Goal: Information Seeking & Learning: Check status

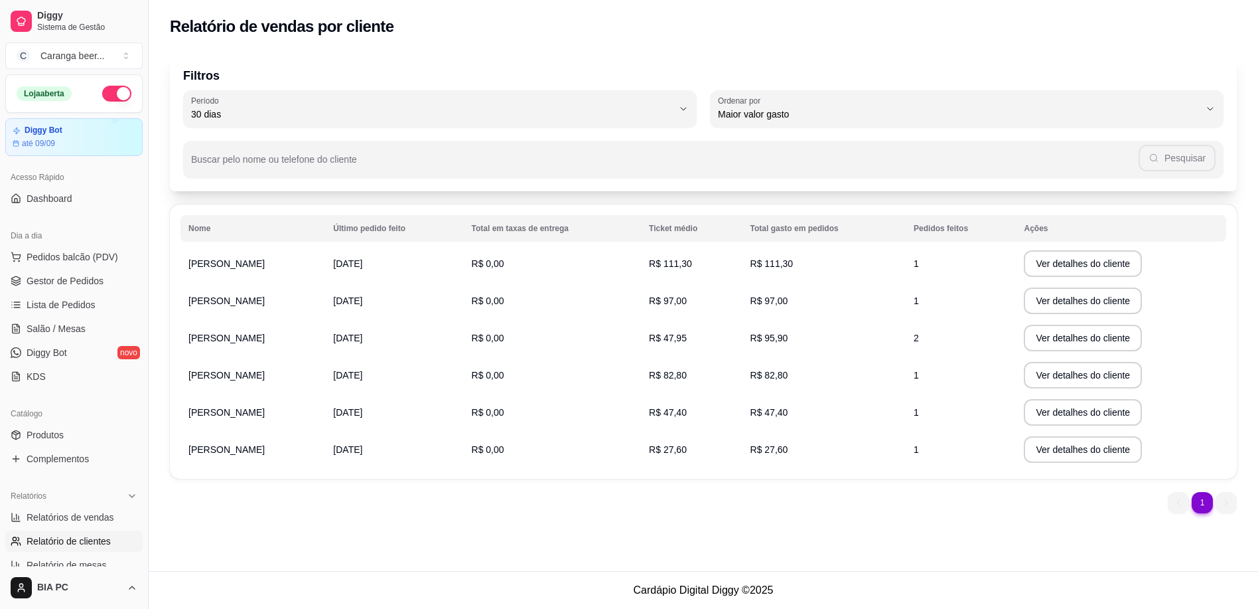
select select "30"
select select "HIGHEST_TOTAL_SPENT_WITH_ORDERS"
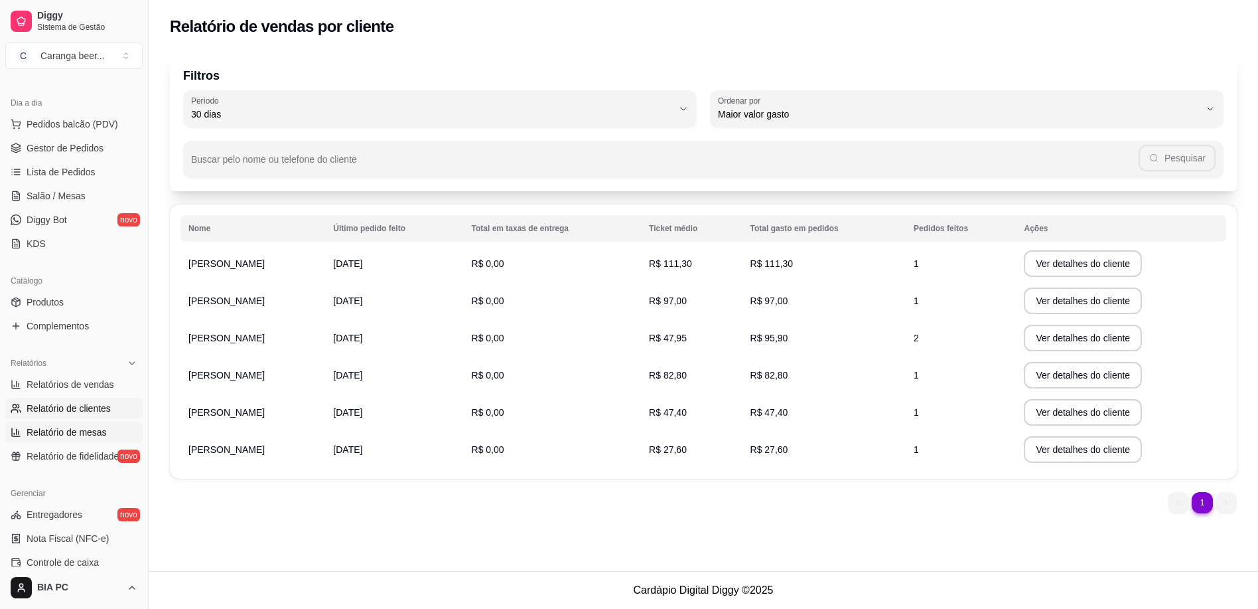
click at [54, 429] on span "Relatório de mesas" at bounding box center [67, 431] width 80 height 13
select select "TOTAL_OF_ORDERS"
select select "7"
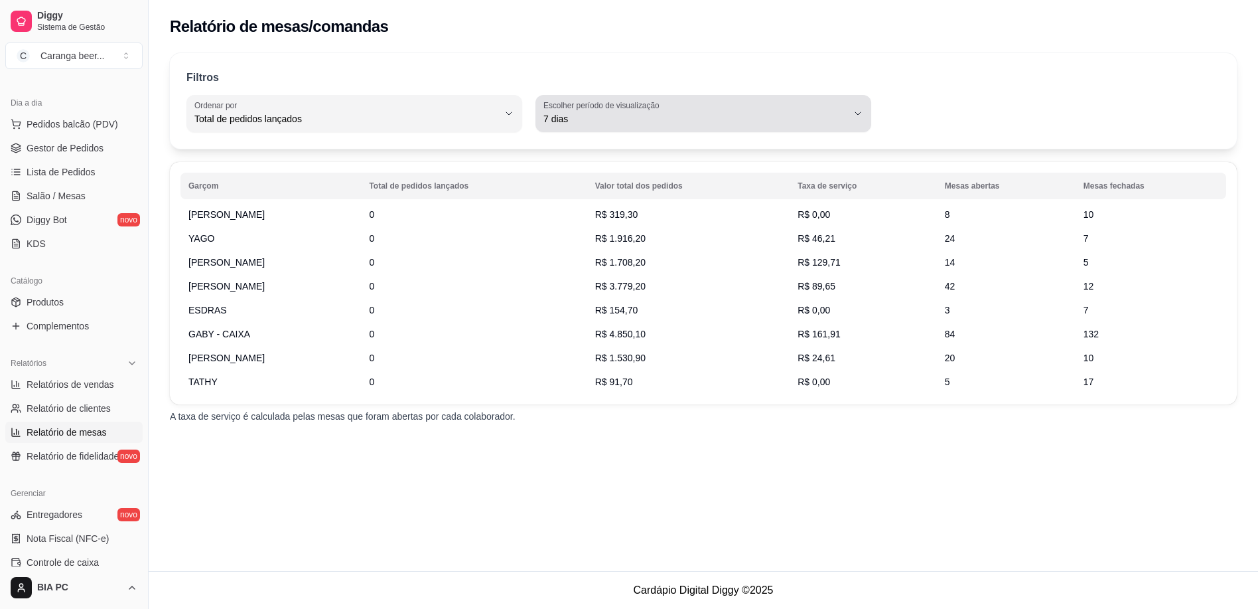
click at [609, 110] on label "Escolher período de visualização" at bounding box center [603, 105] width 120 height 11
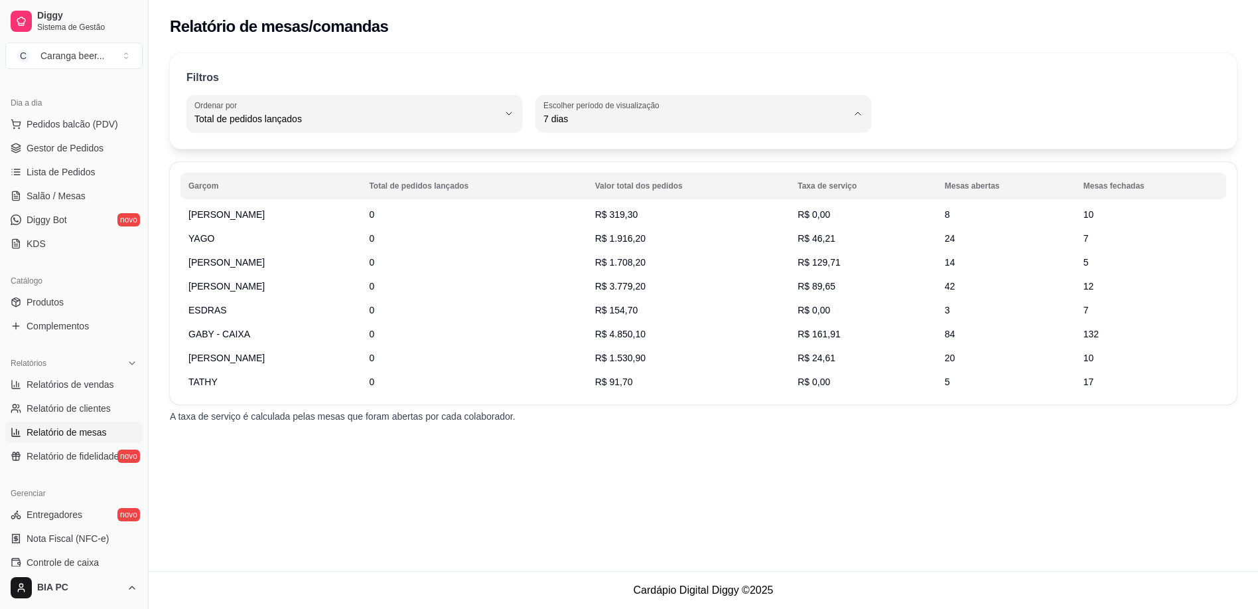
click at [576, 151] on span "Hoje" at bounding box center [696, 150] width 289 height 13
type input "0"
select select "0"
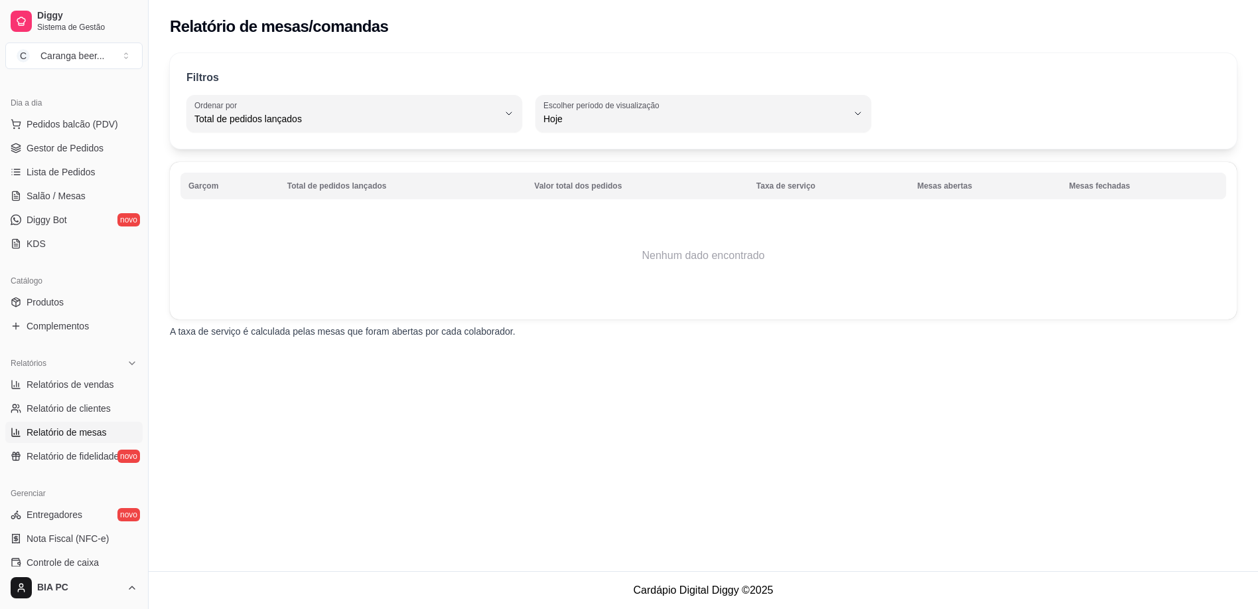
click at [552, 147] on span "Hoje" at bounding box center [696, 150] width 289 height 13
click at [563, 155] on span "Hoje" at bounding box center [696, 150] width 289 height 13
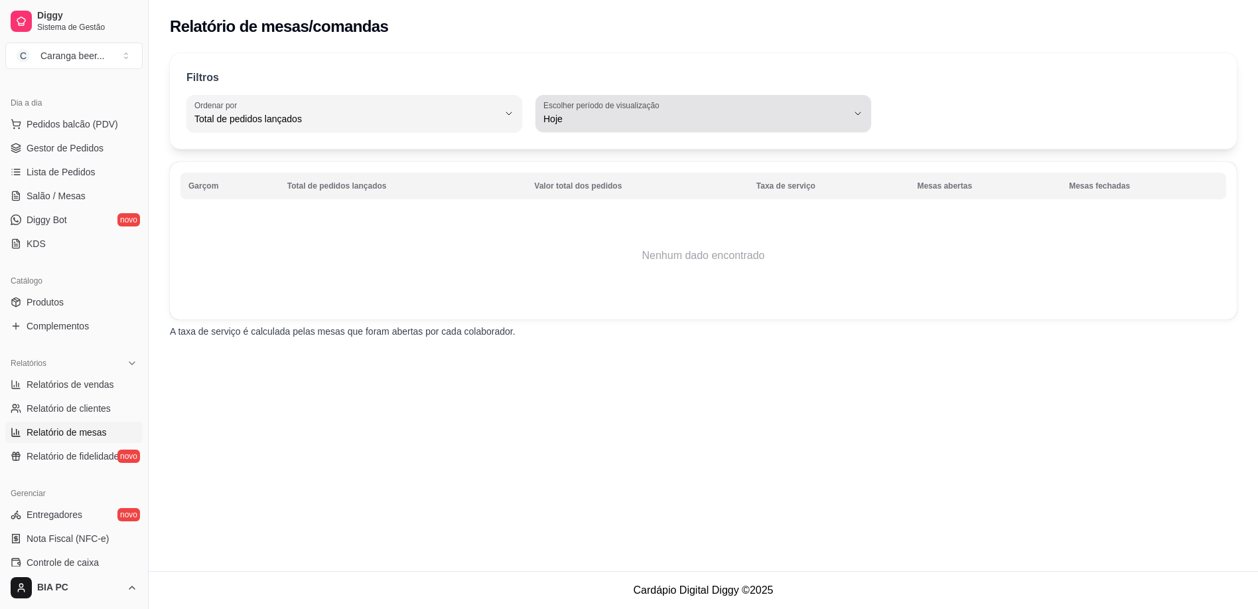
click at [580, 109] on label "Escolher período de visualização" at bounding box center [603, 105] width 120 height 11
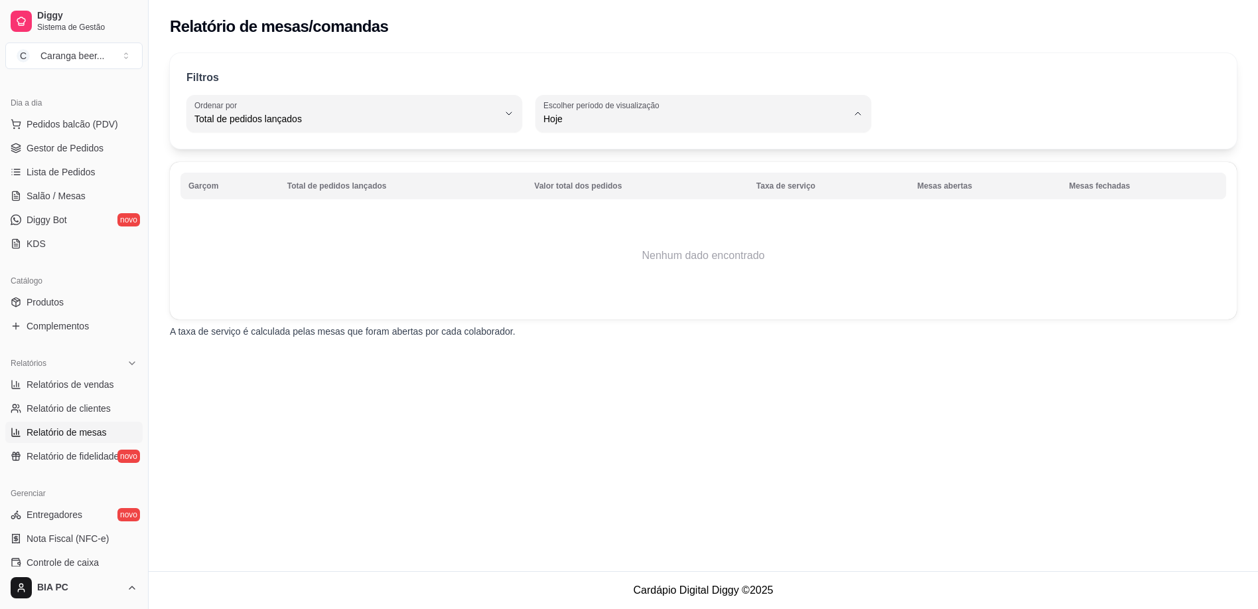
click at [559, 171] on span "Ontem" at bounding box center [696, 172] width 289 height 13
type input "1"
select select "1"
